Goal: Task Accomplishment & Management: Manage account settings

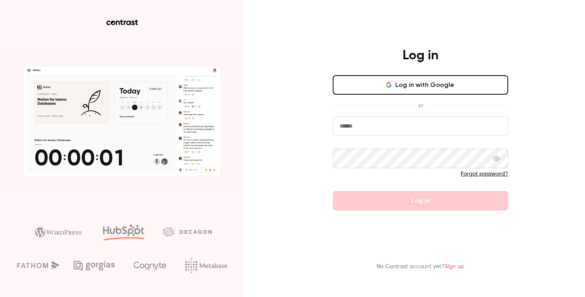
click at [389, 83] on icon "button" at bounding box center [388, 83] width 4 height 2
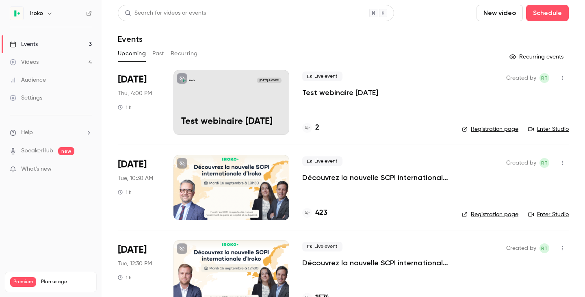
scroll to position [17, 0]
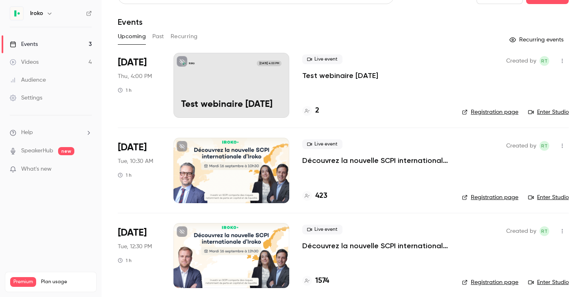
click at [245, 150] on div at bounding box center [231, 170] width 116 height 65
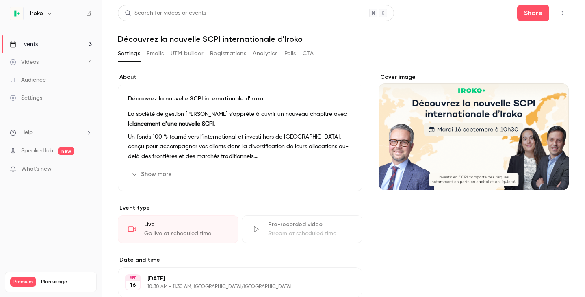
click at [152, 54] on button "Emails" at bounding box center [155, 53] width 17 height 13
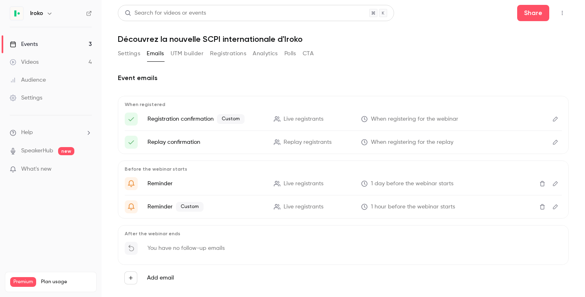
click at [187, 50] on button "UTM builder" at bounding box center [187, 53] width 33 height 13
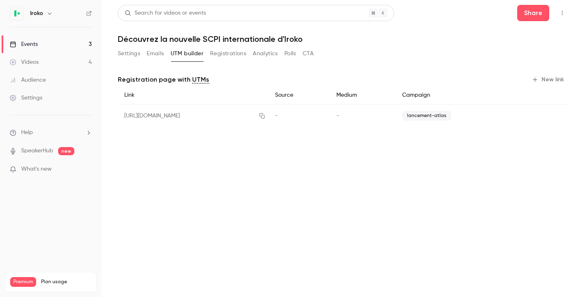
click at [221, 50] on button "Registrations" at bounding box center [228, 53] width 36 height 13
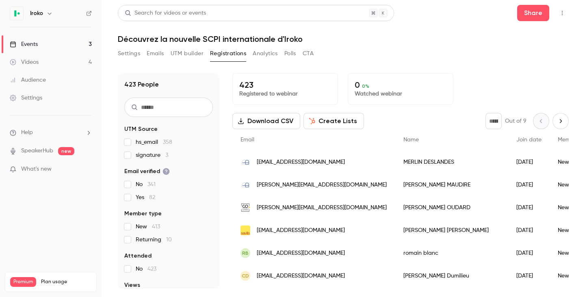
click at [264, 126] on button "Download CSV" at bounding box center [266, 121] width 68 height 16
